Goal: Check status

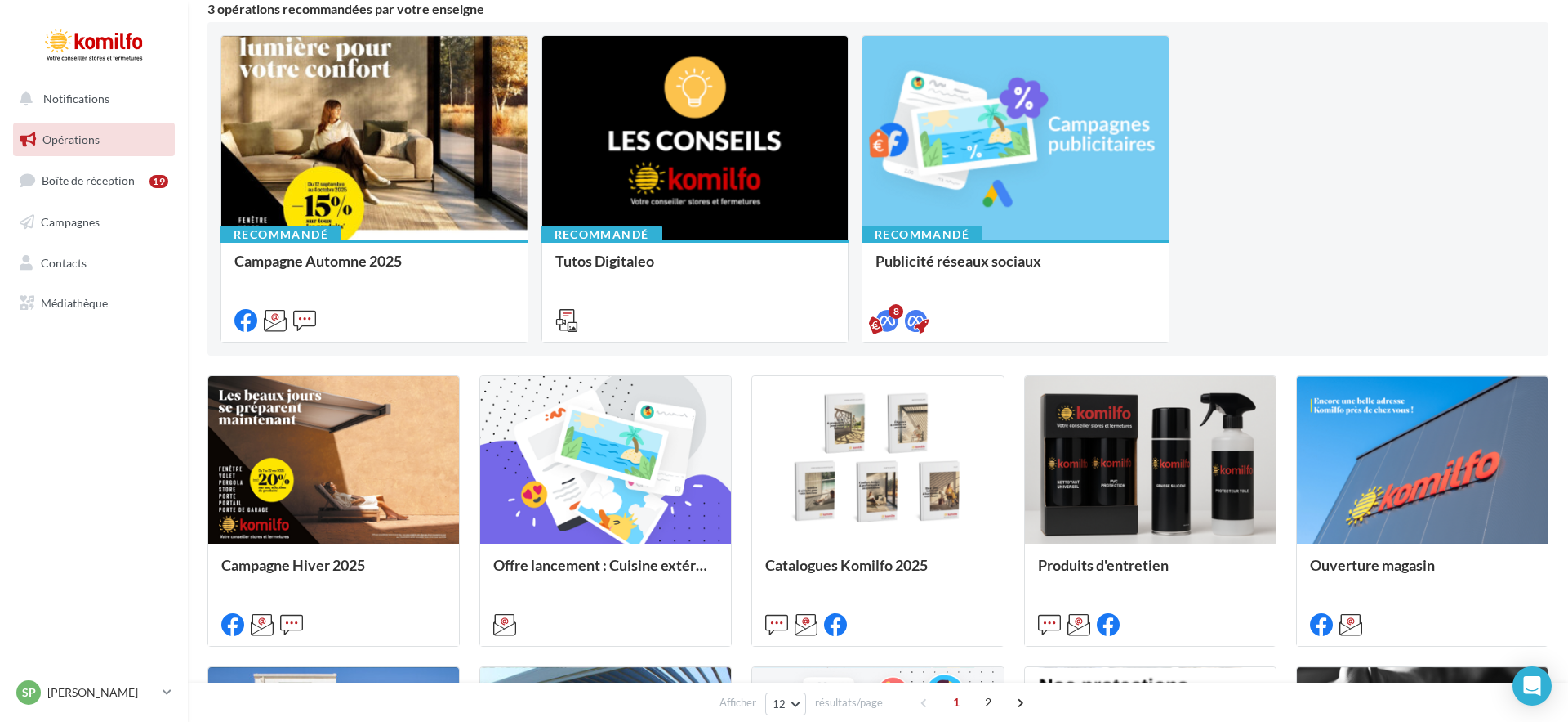
scroll to position [155, 0]
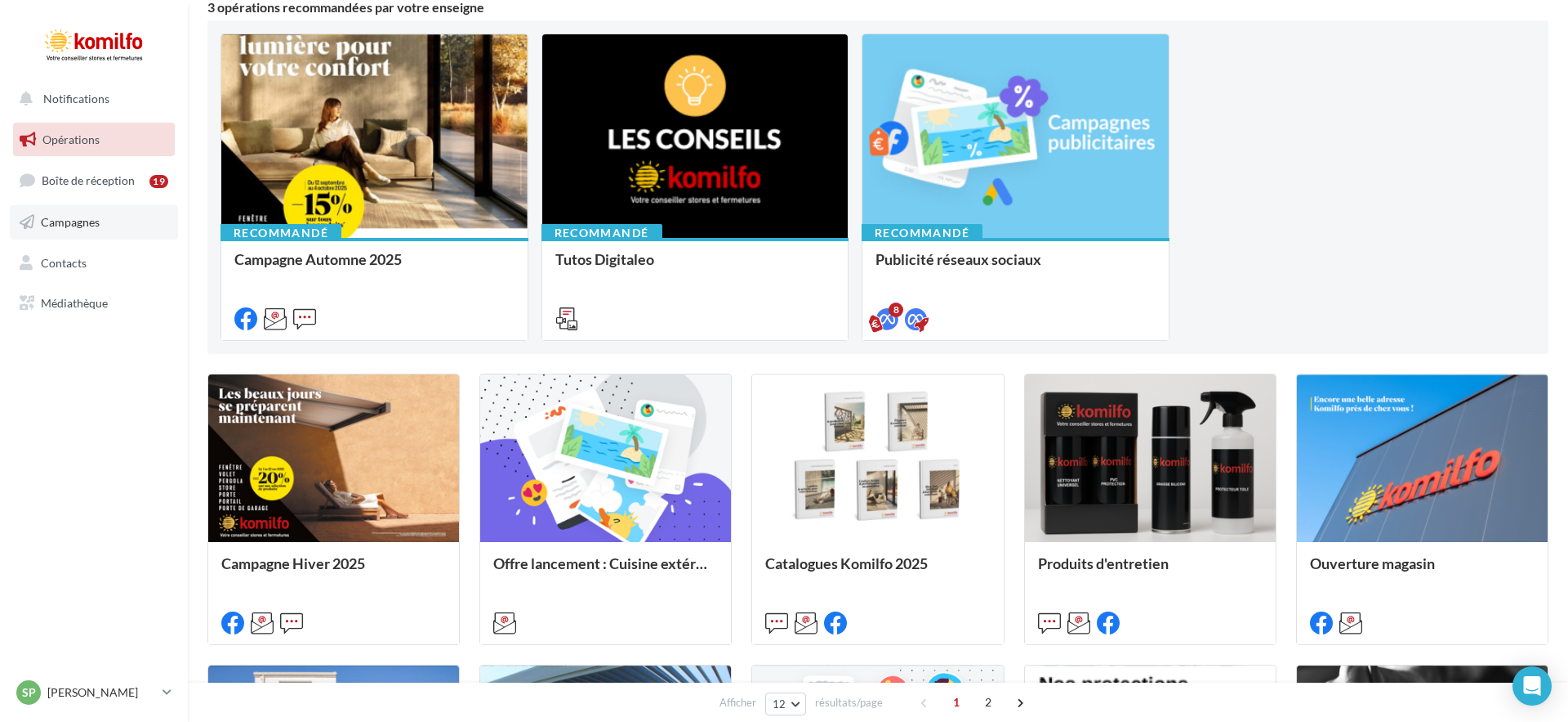
click at [72, 233] on link "Campagnes" at bounding box center [93, 222] width 168 height 34
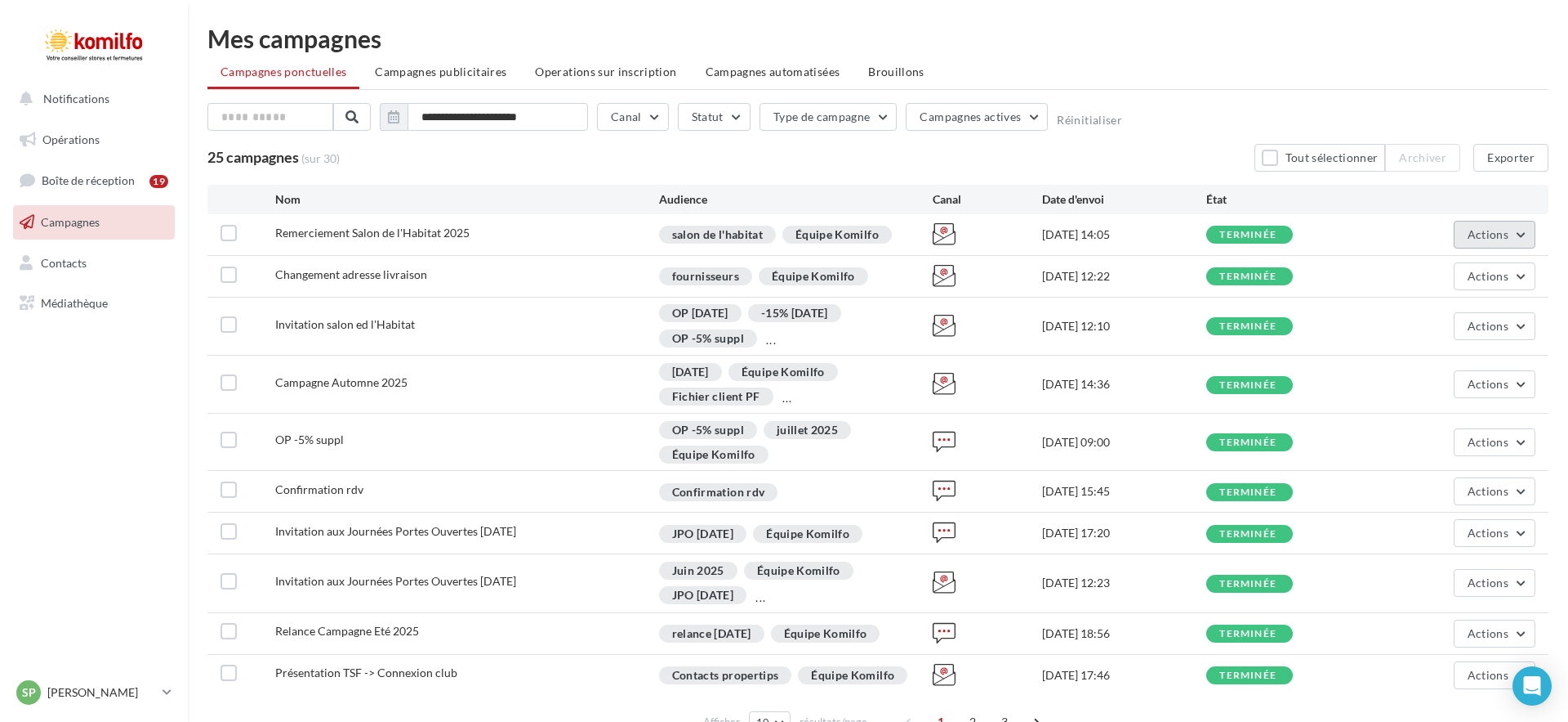
click at [1493, 231] on span "Actions" at bounding box center [1488, 234] width 41 height 14
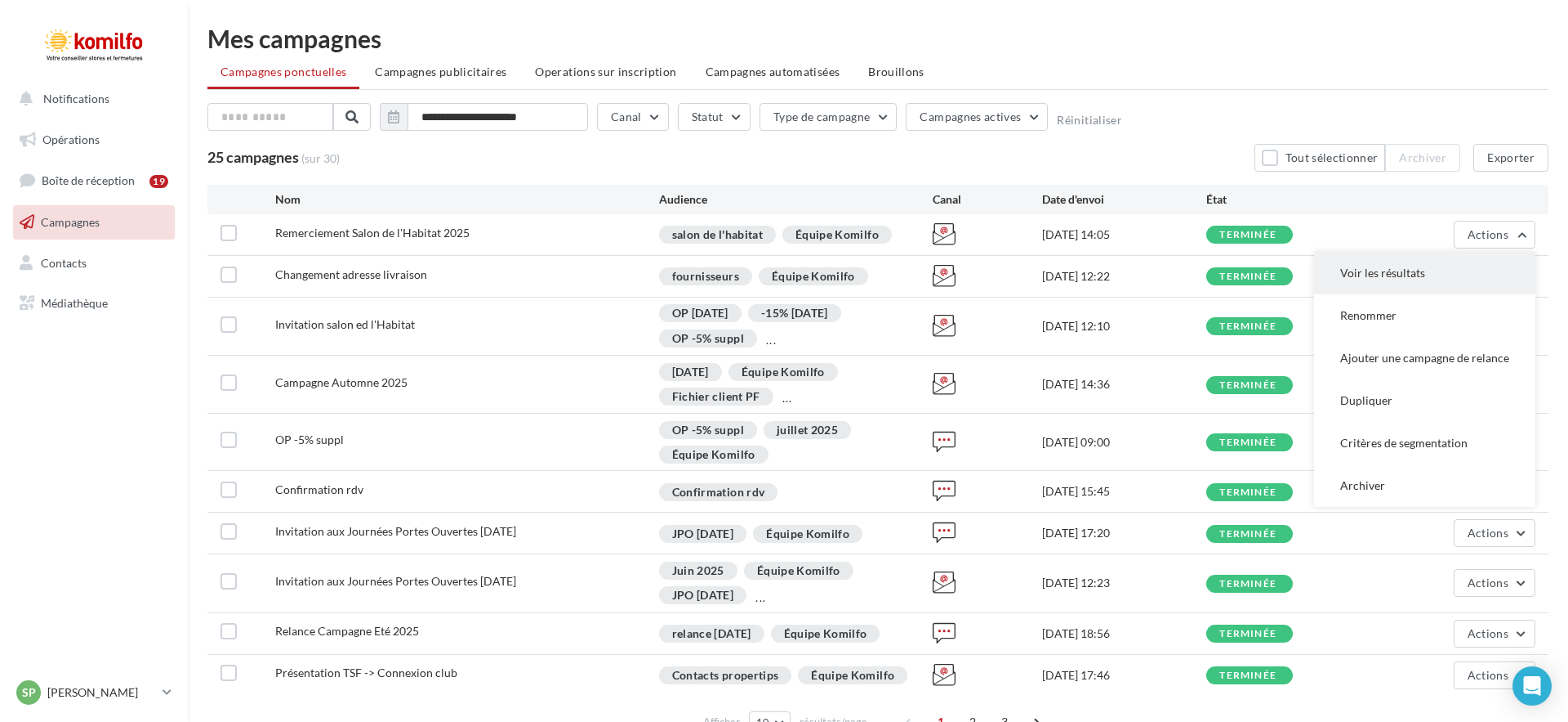
click at [1425, 271] on button "Voir les résultats" at bounding box center [1424, 273] width 221 height 43
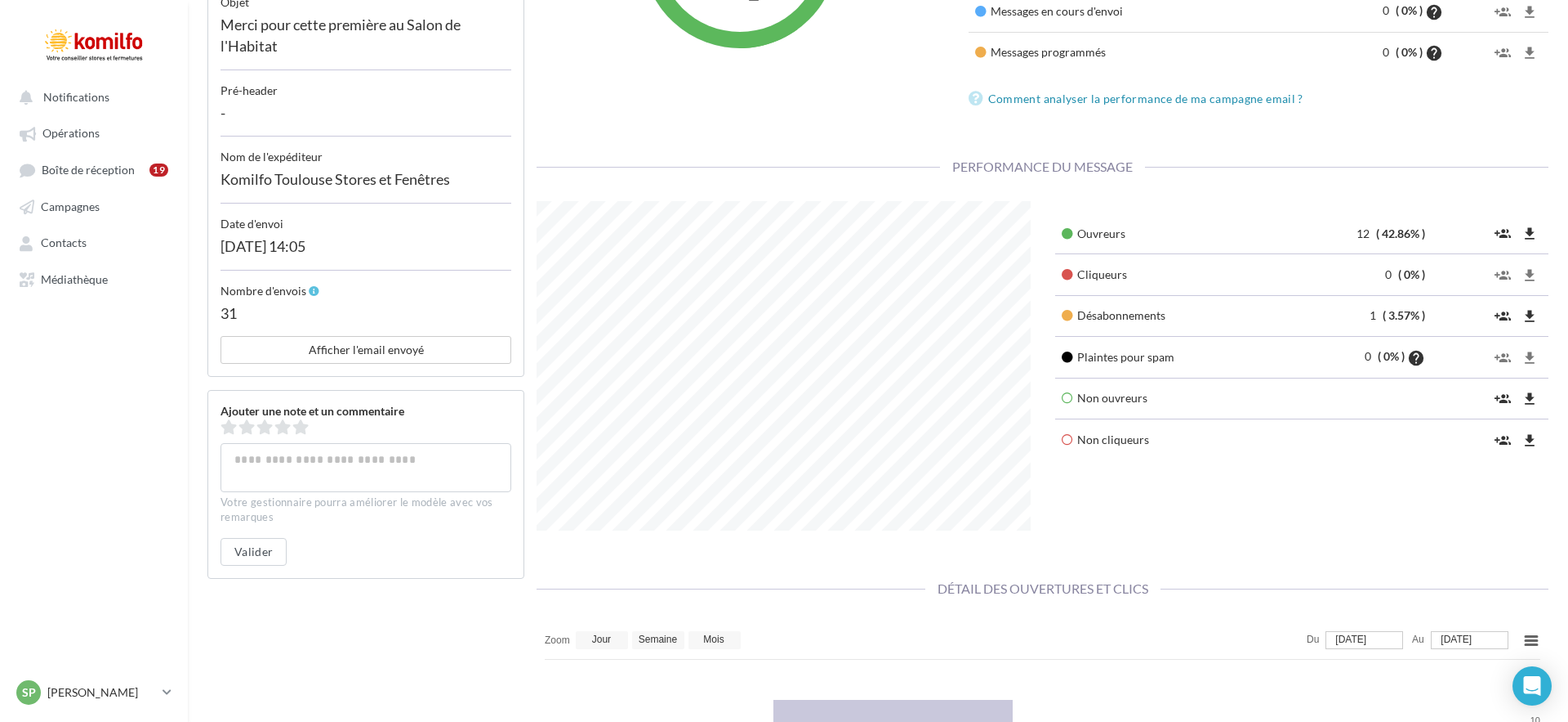
scroll to position [406, 0]
click at [347, 361] on button "Afficher l'email envoyé" at bounding box center [365, 349] width 291 height 28
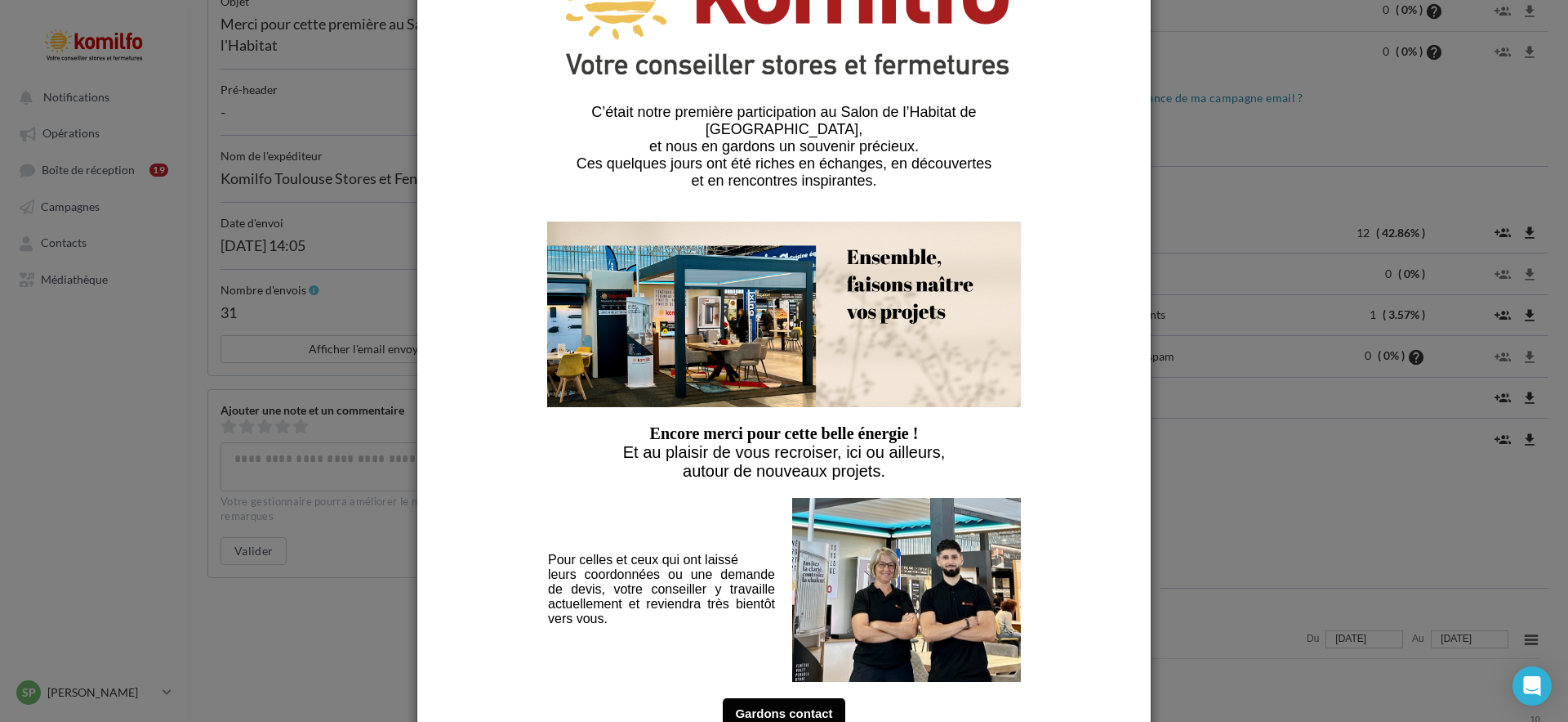
scroll to position [145, 0]
